Goal: Check status: Check status

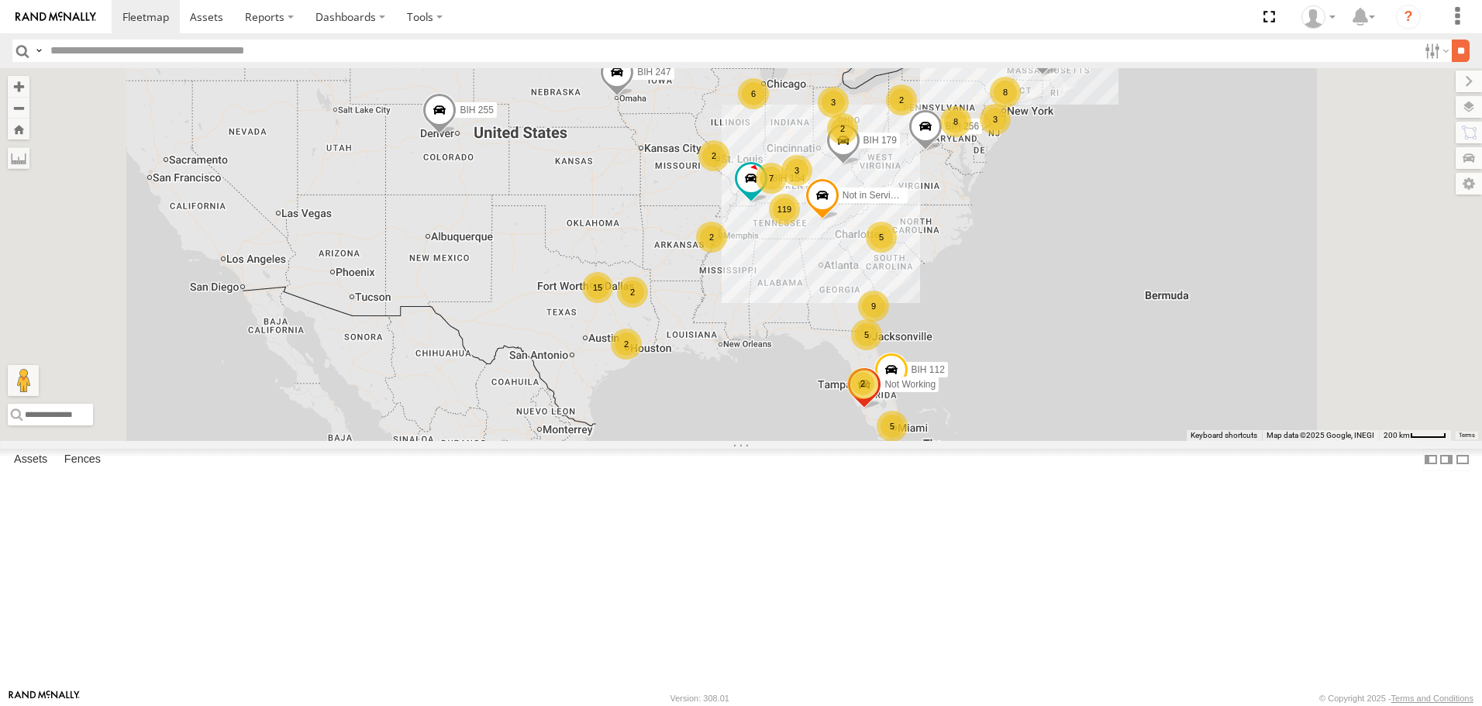
click at [1456, 54] on input "**" at bounding box center [1461, 51] width 18 height 22
click at [0, 0] on span "Asset" at bounding box center [0, 0] width 0 height 0
click at [0, 0] on span at bounding box center [0, 0] width 0 height 0
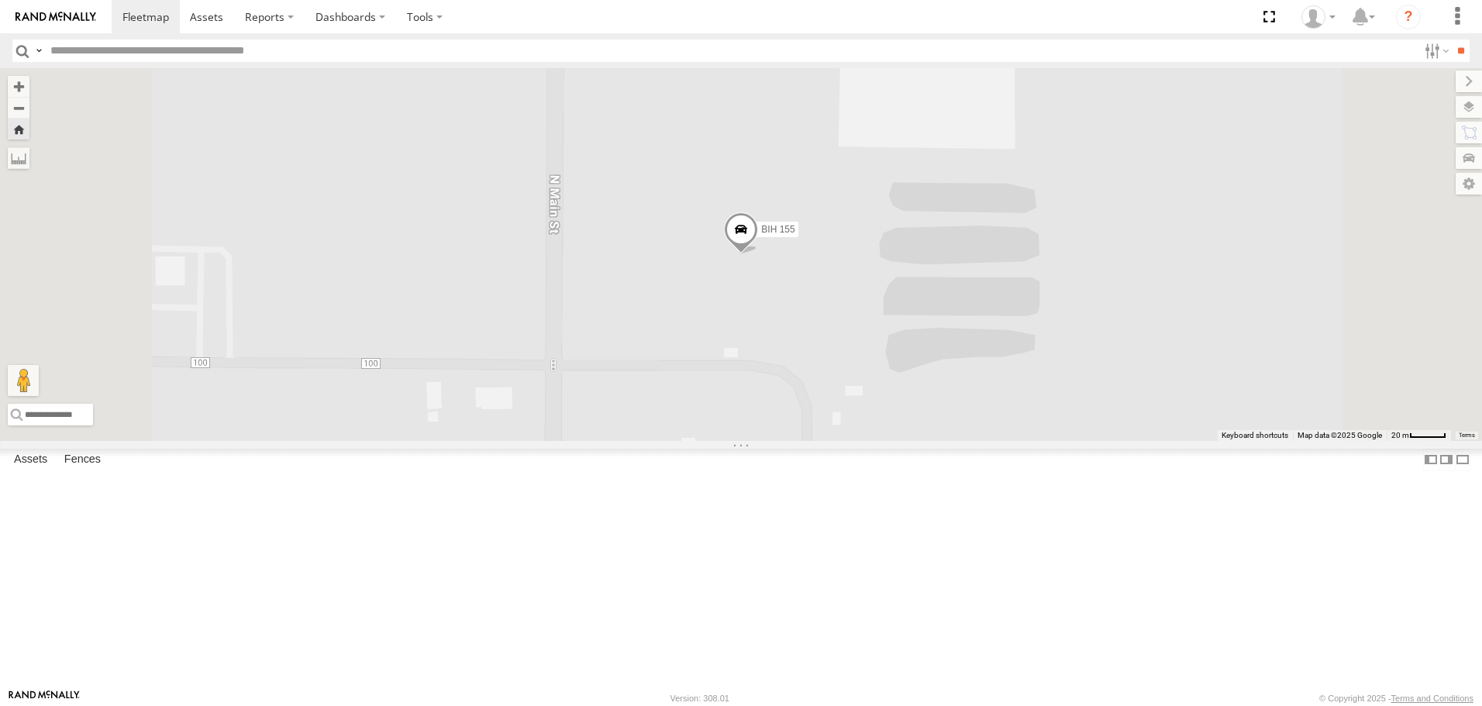
scroll to position [3101, 0]
click at [0, 0] on span at bounding box center [0, 0] width 0 height 0
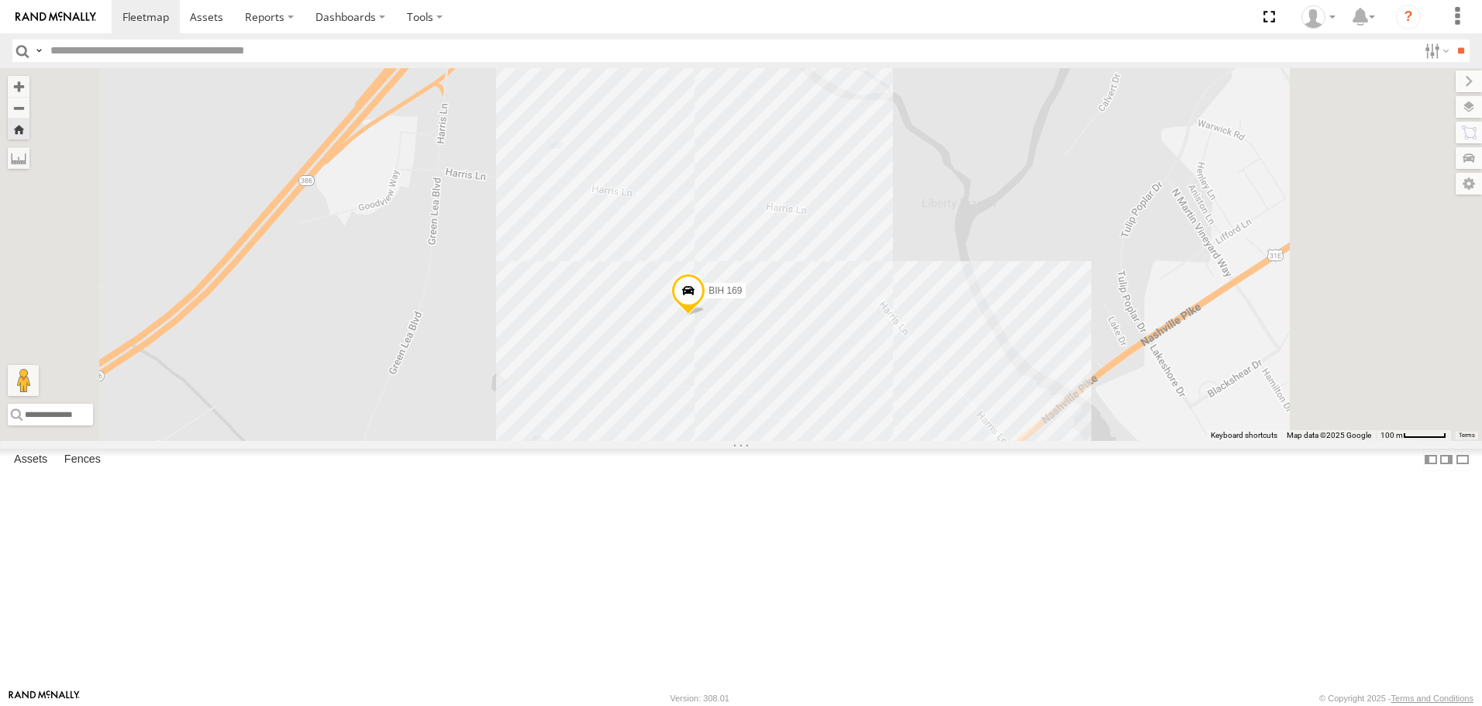
scroll to position [3178, 0]
click at [0, 0] on span at bounding box center [0, 0] width 0 height 0
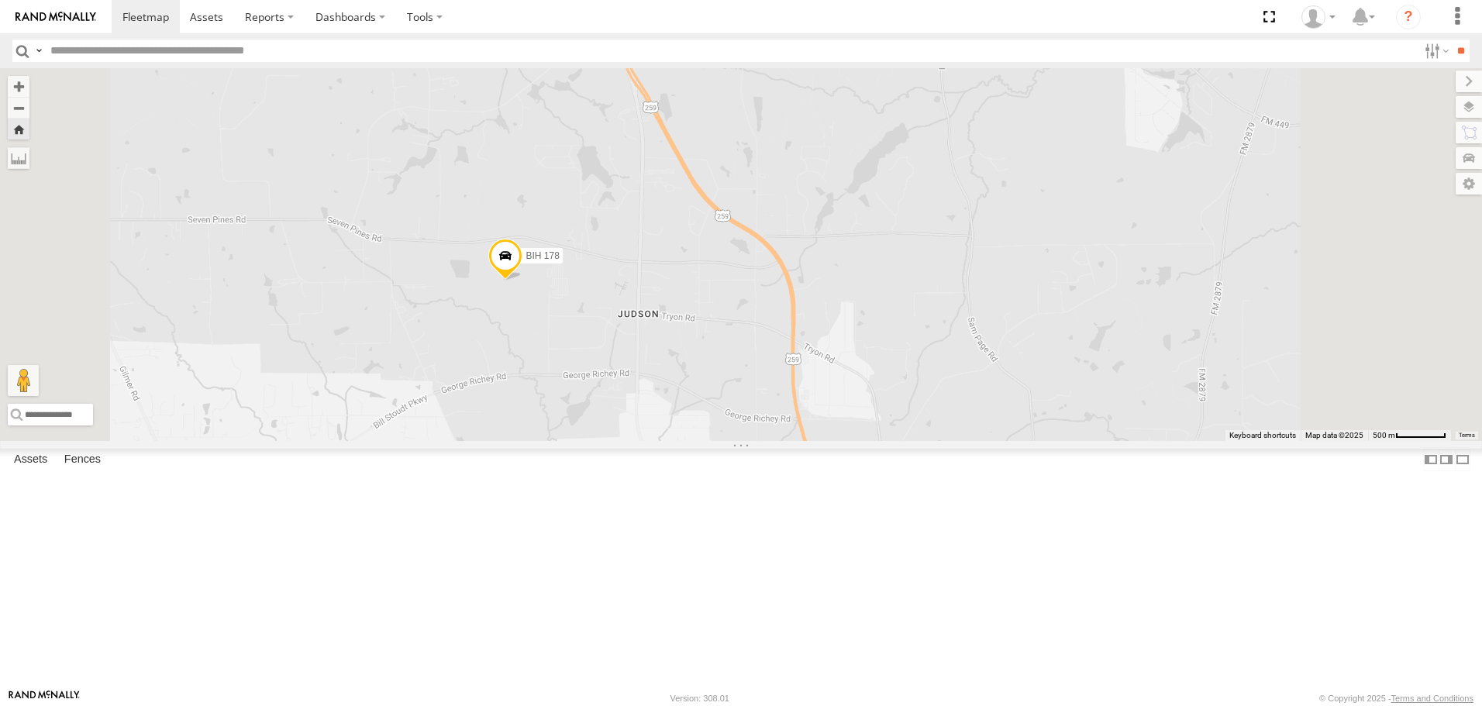
scroll to position [3798, 0]
click at [0, 0] on span at bounding box center [0, 0] width 0 height 0
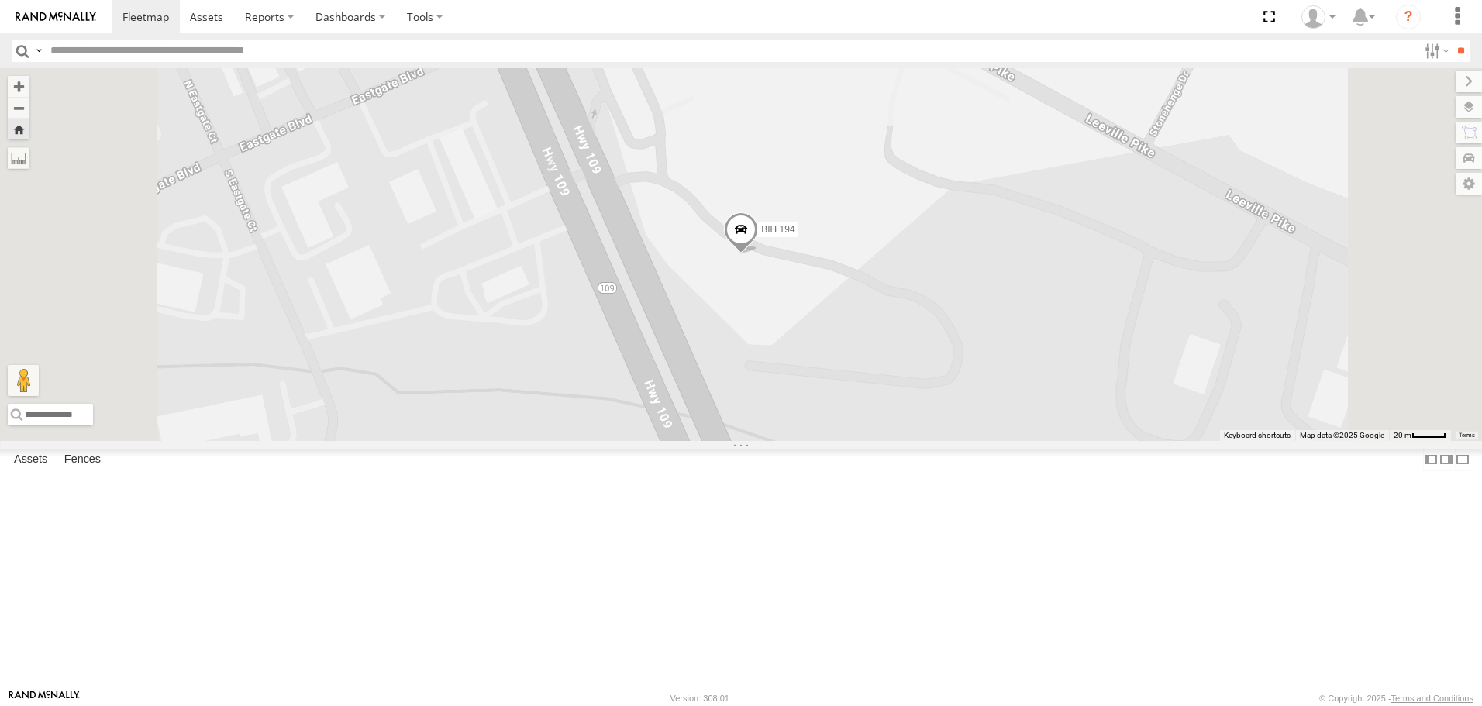
click at [758, 254] on span at bounding box center [741, 233] width 34 height 42
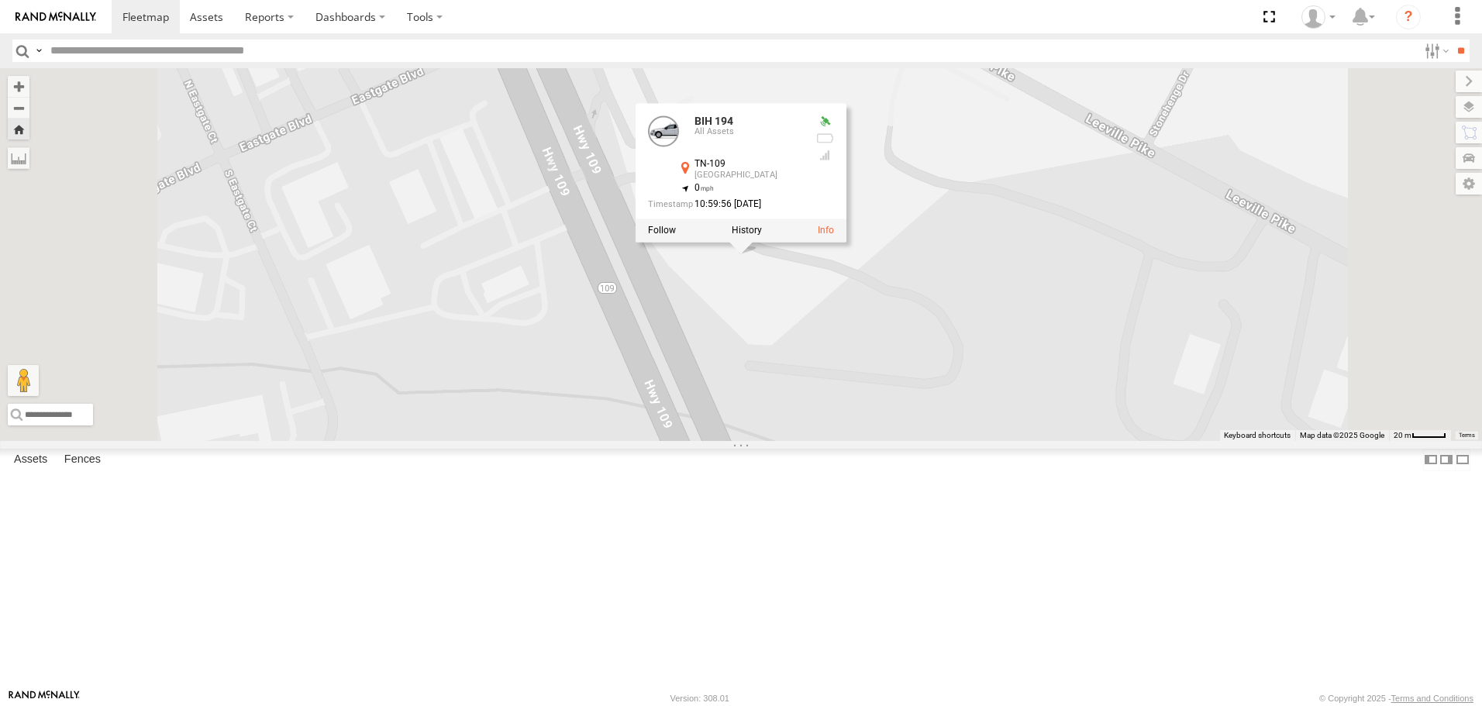
scroll to position [3953, 0]
click at [0, 0] on span at bounding box center [0, 0] width 0 height 0
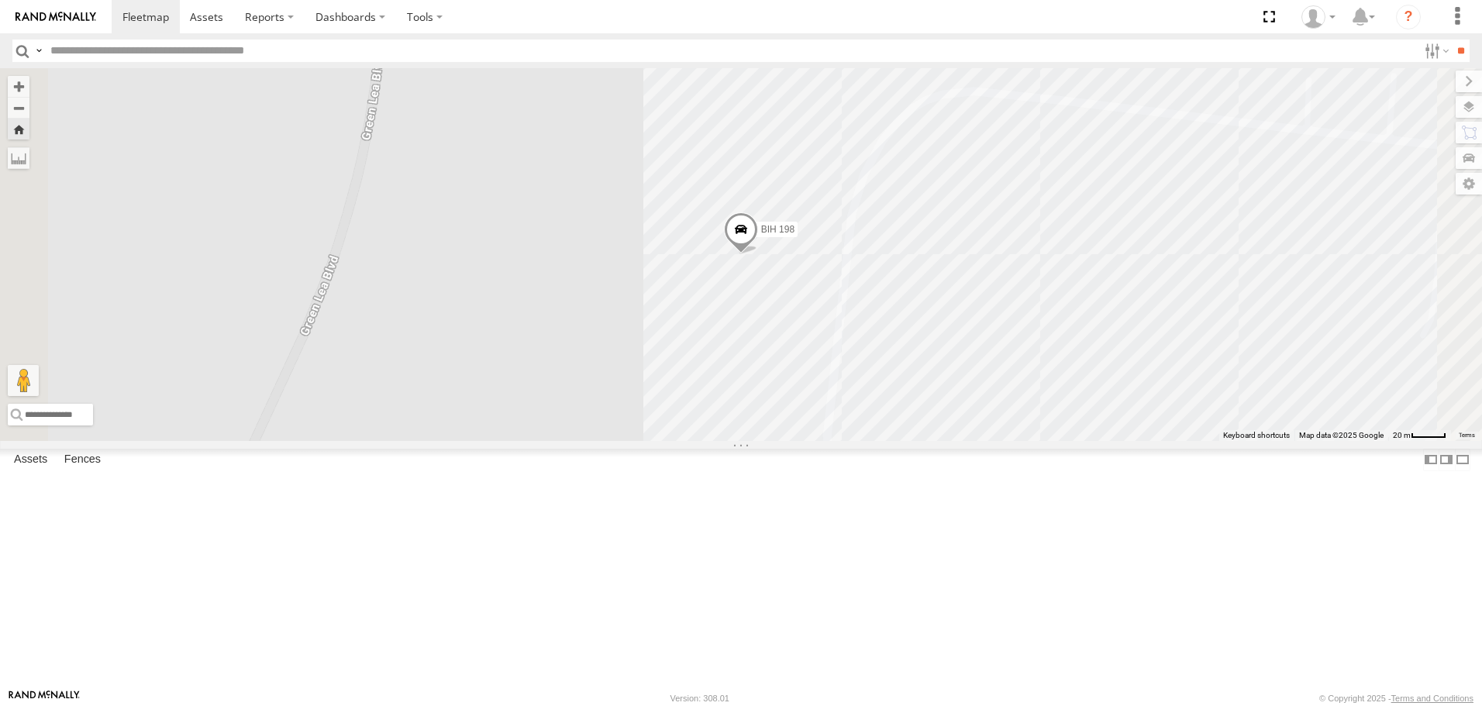
scroll to position [5349, 0]
click at [0, 0] on span at bounding box center [0, 0] width 0 height 0
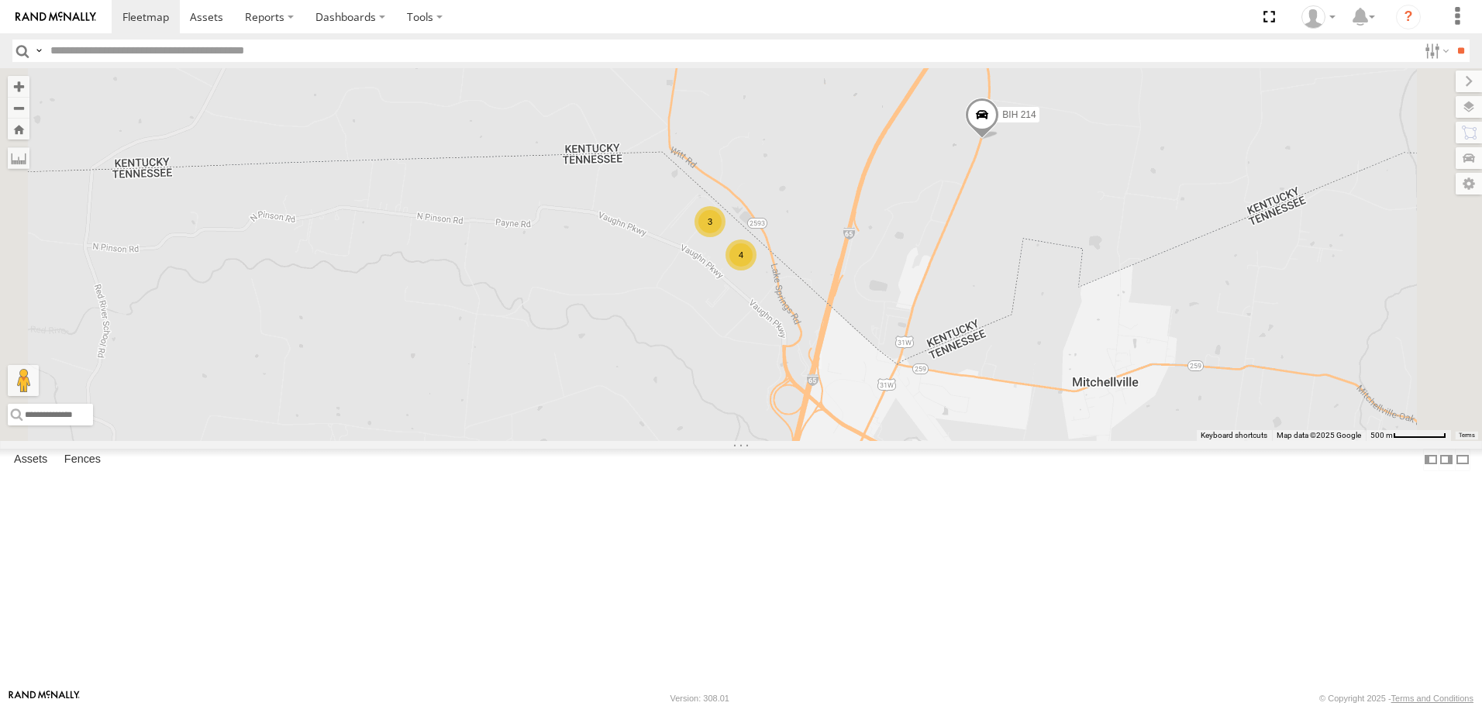
scroll to position [3178, 0]
click at [1453, 50] on input "**" at bounding box center [1461, 51] width 18 height 22
click at [0, 0] on span at bounding box center [0, 0] width 0 height 0
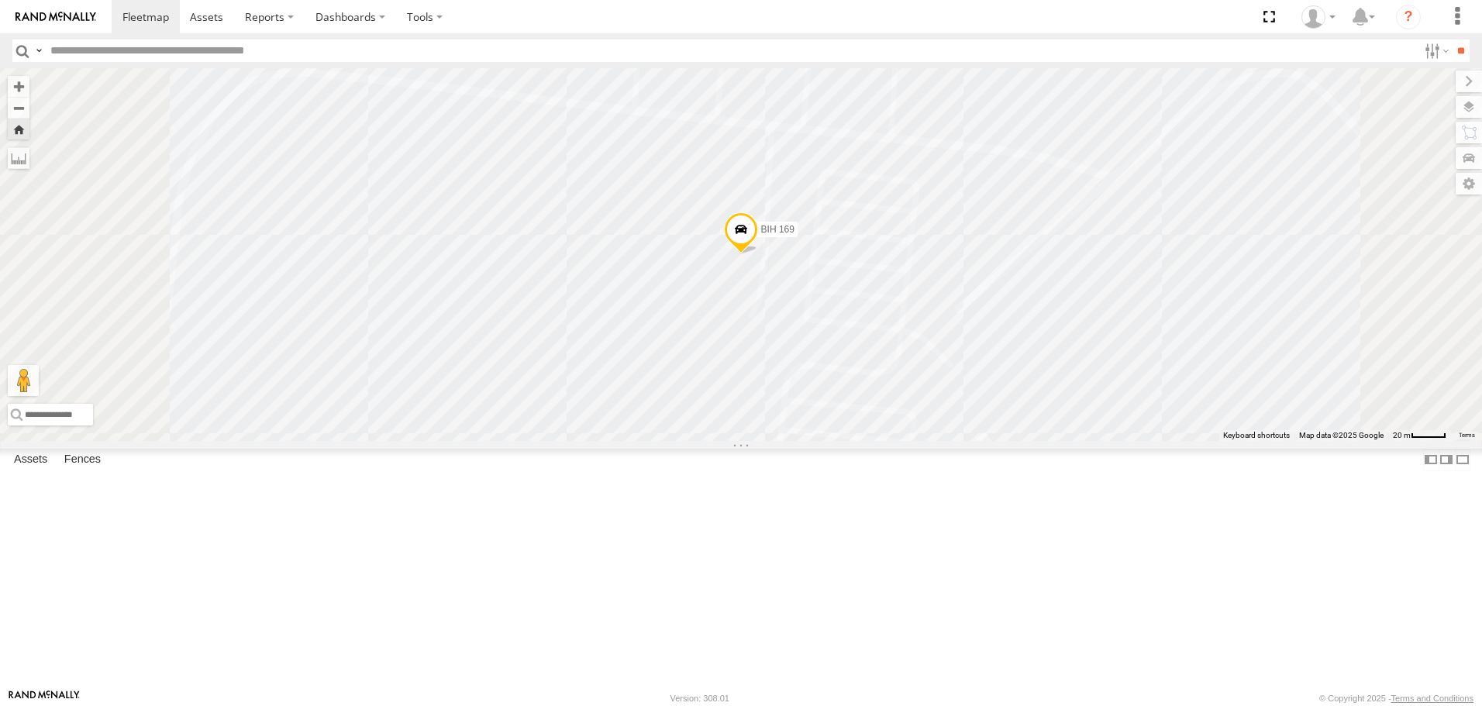
click at [758, 255] on span at bounding box center [741, 234] width 34 height 42
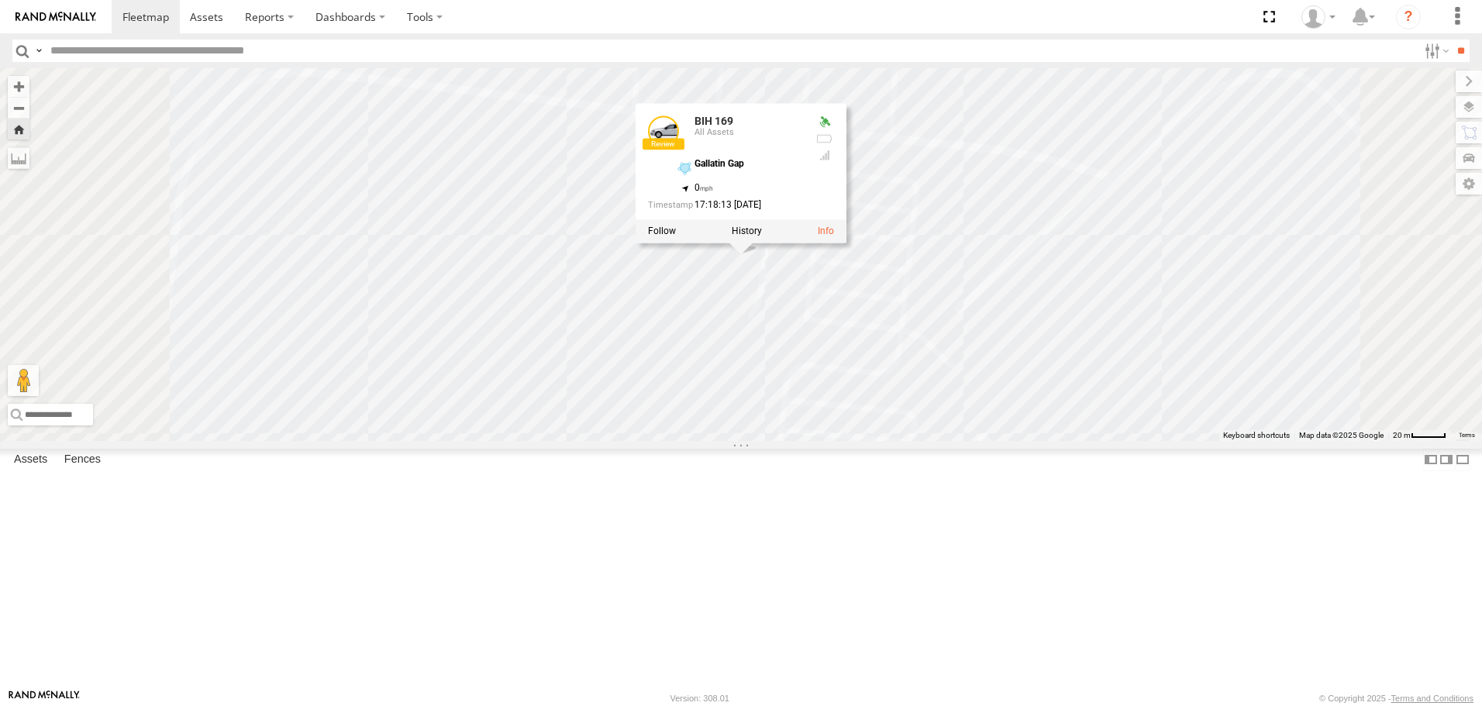
scroll to position [3953, 0]
click at [0, 0] on span at bounding box center [0, 0] width 0 height 0
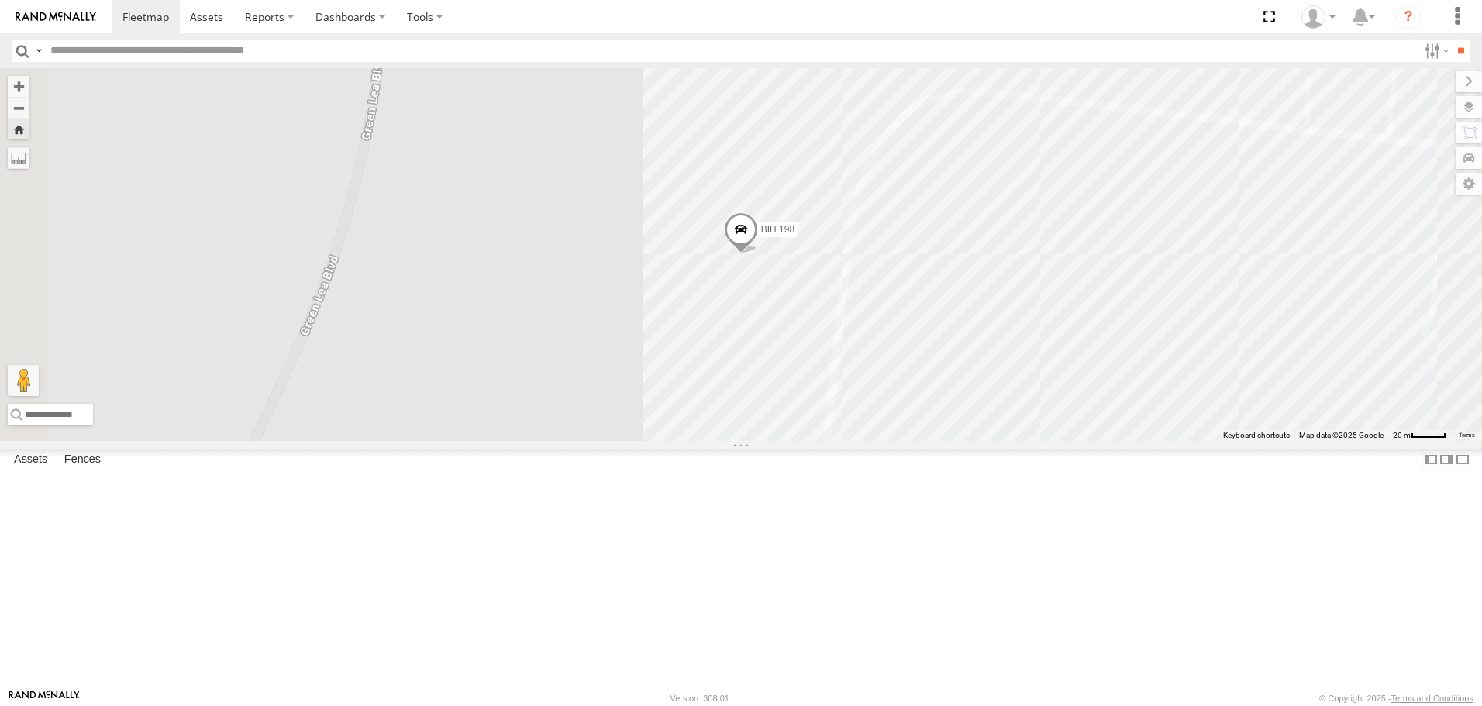
click at [758, 254] on span at bounding box center [741, 233] width 34 height 42
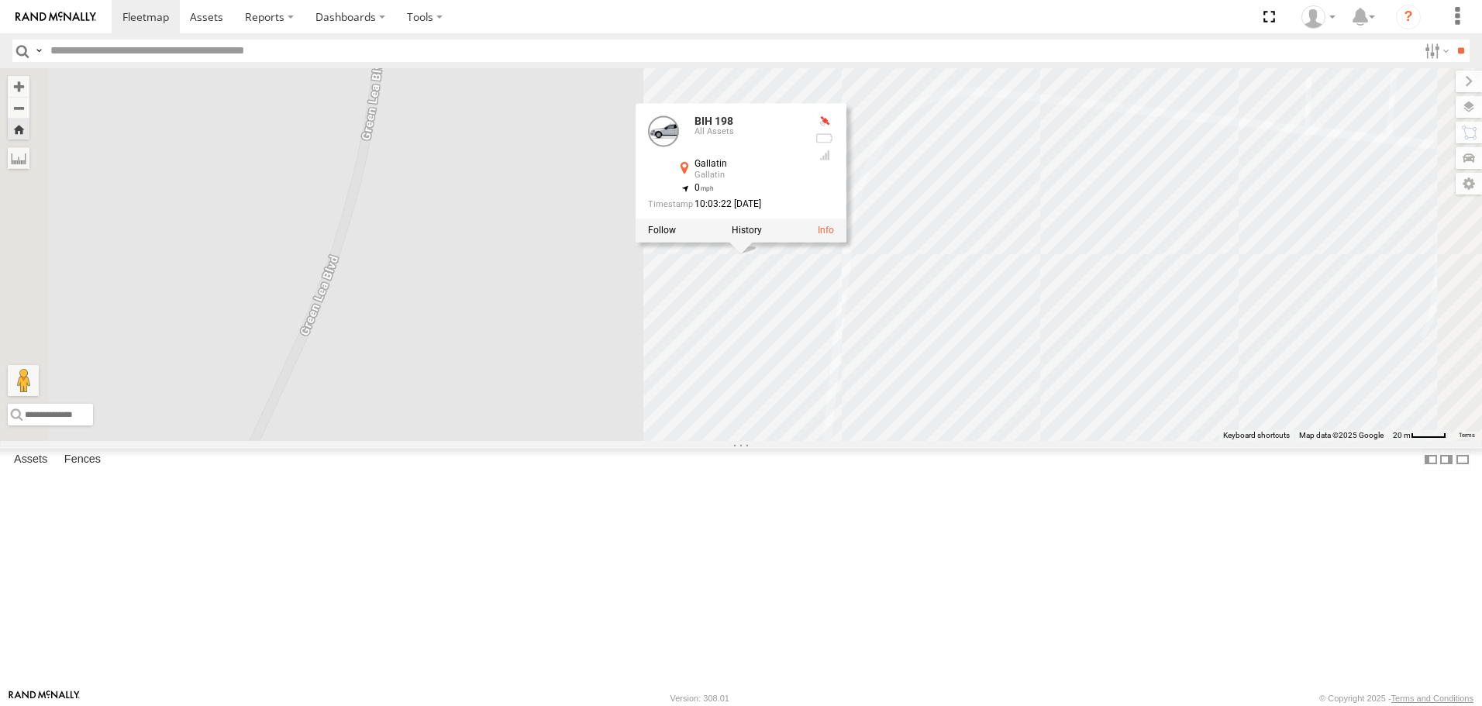
click at [705, 303] on div "BIH 198 BIH 198 All Assets Gallatin Gallatin 36.37154 , -86.50018 0 10:03:22 [D…" at bounding box center [741, 254] width 1482 height 372
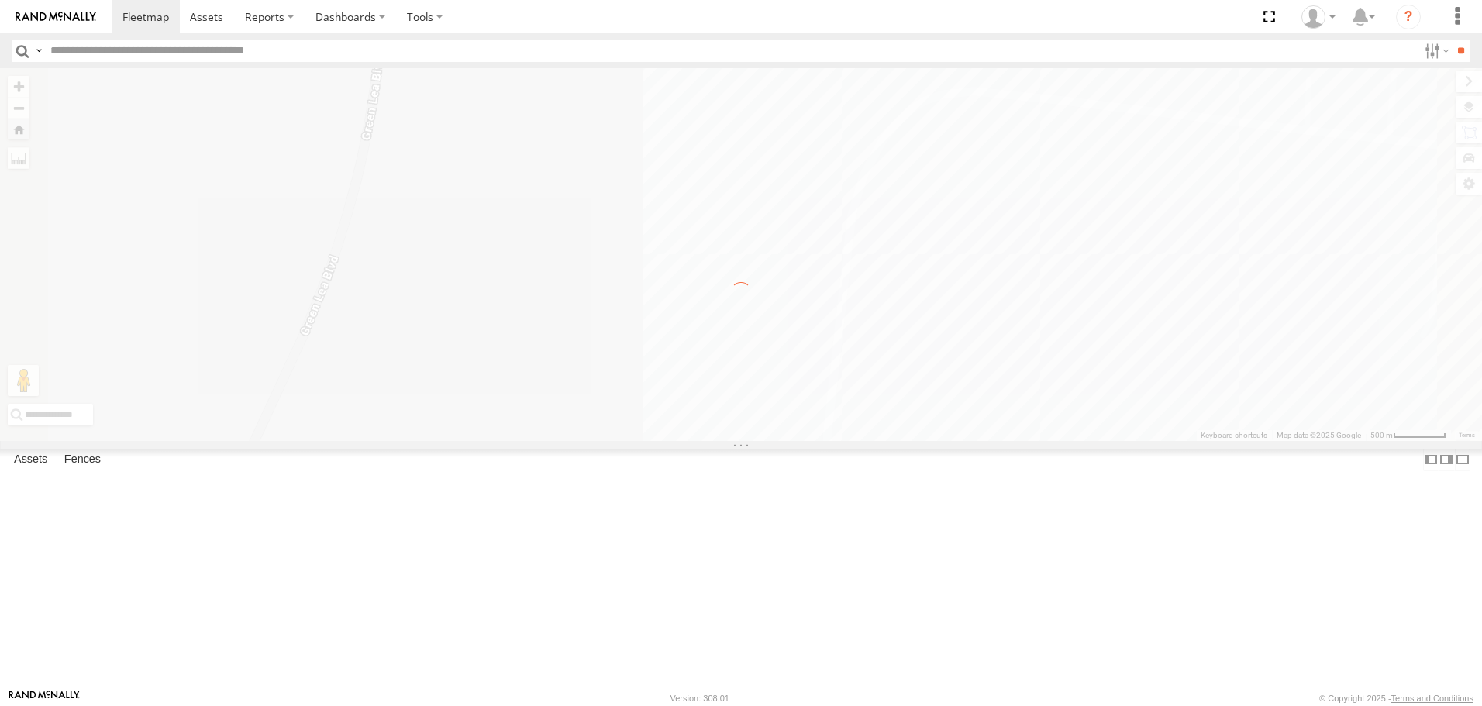
scroll to position [0, 0]
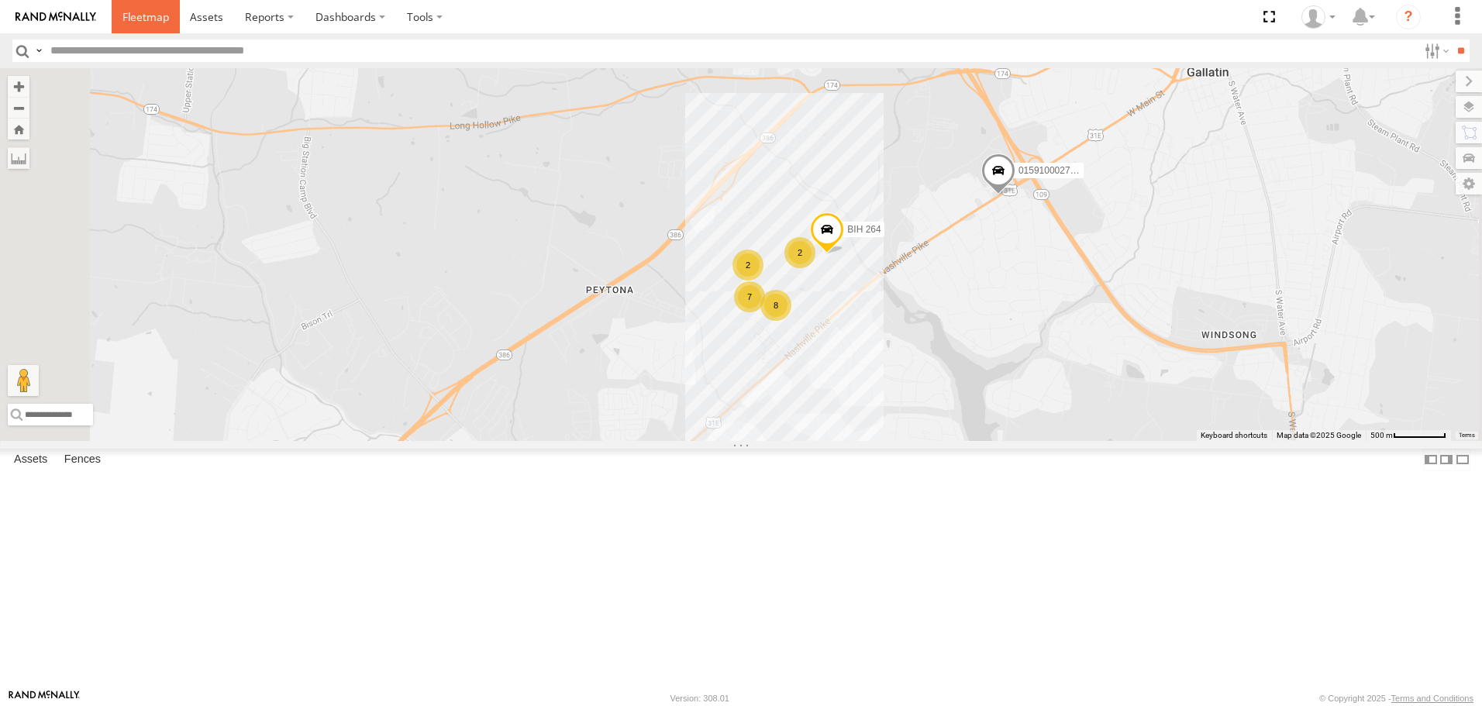
click at [154, 20] on span at bounding box center [145, 16] width 47 height 15
